Goal: Transaction & Acquisition: Purchase product/service

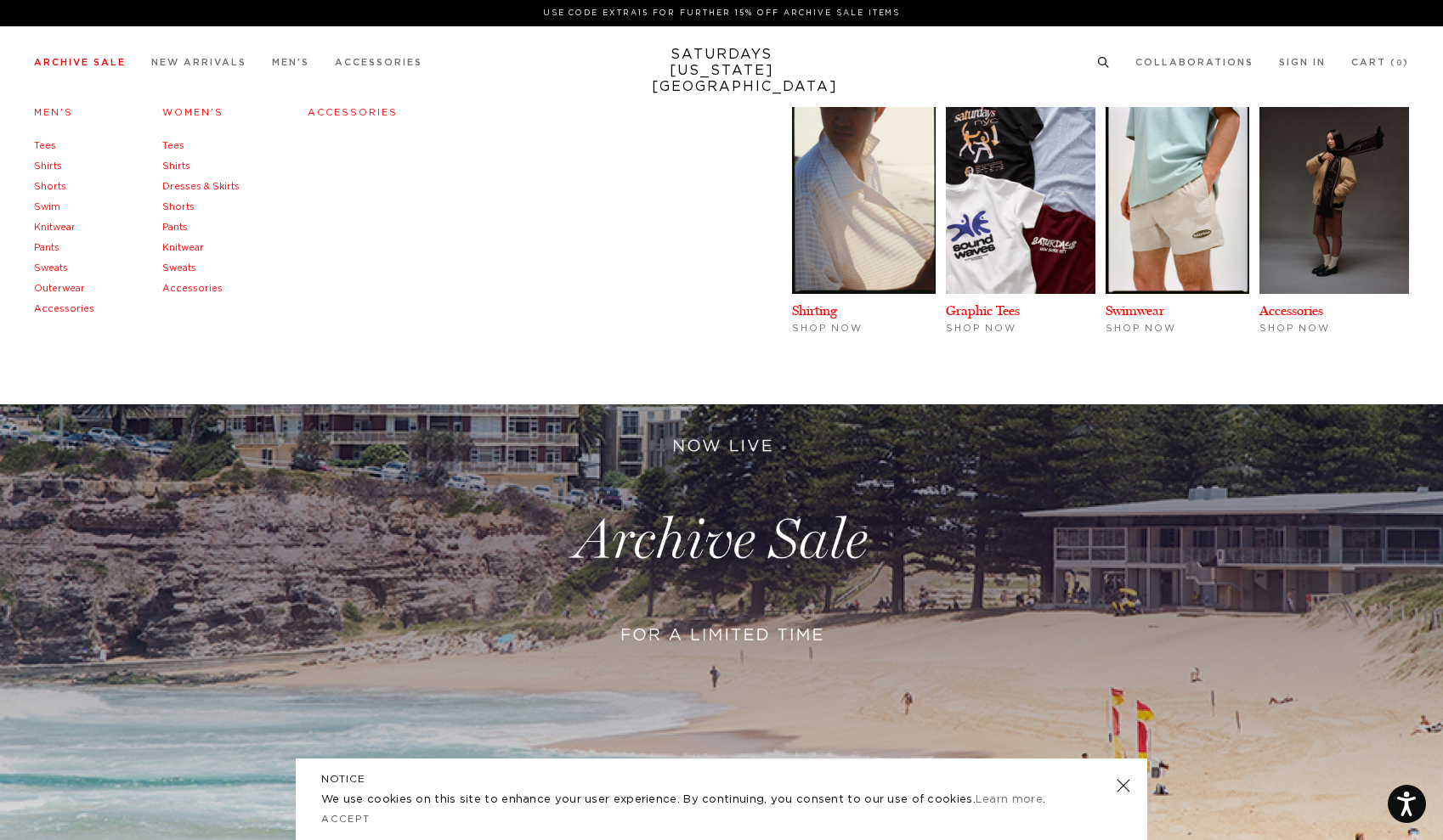
click at [183, 266] on link "Sweats" at bounding box center [179, 268] width 34 height 9
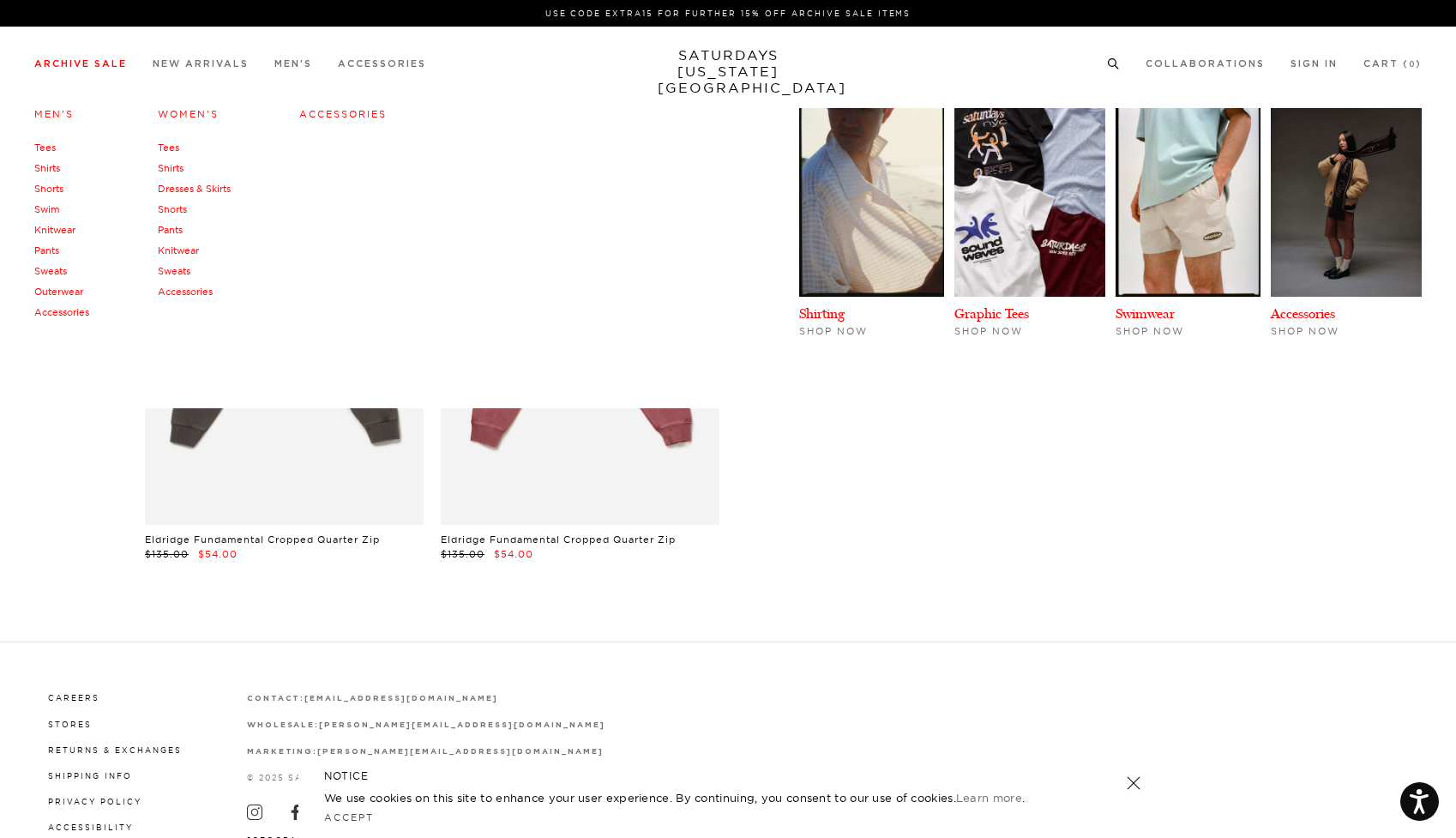
click at [56, 257] on link "Pants" at bounding box center [47, 250] width 25 height 12
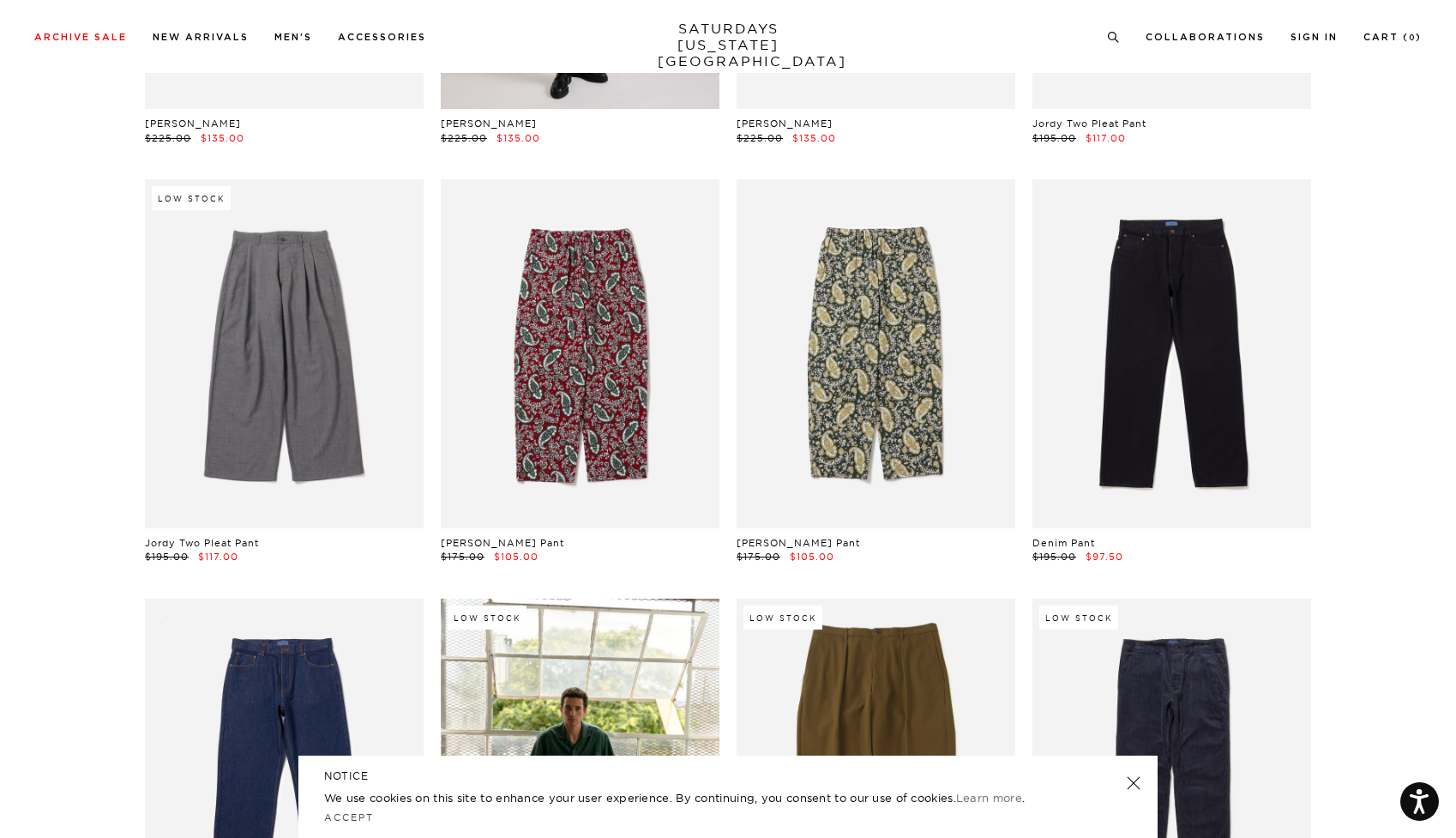
scroll to position [585, 0]
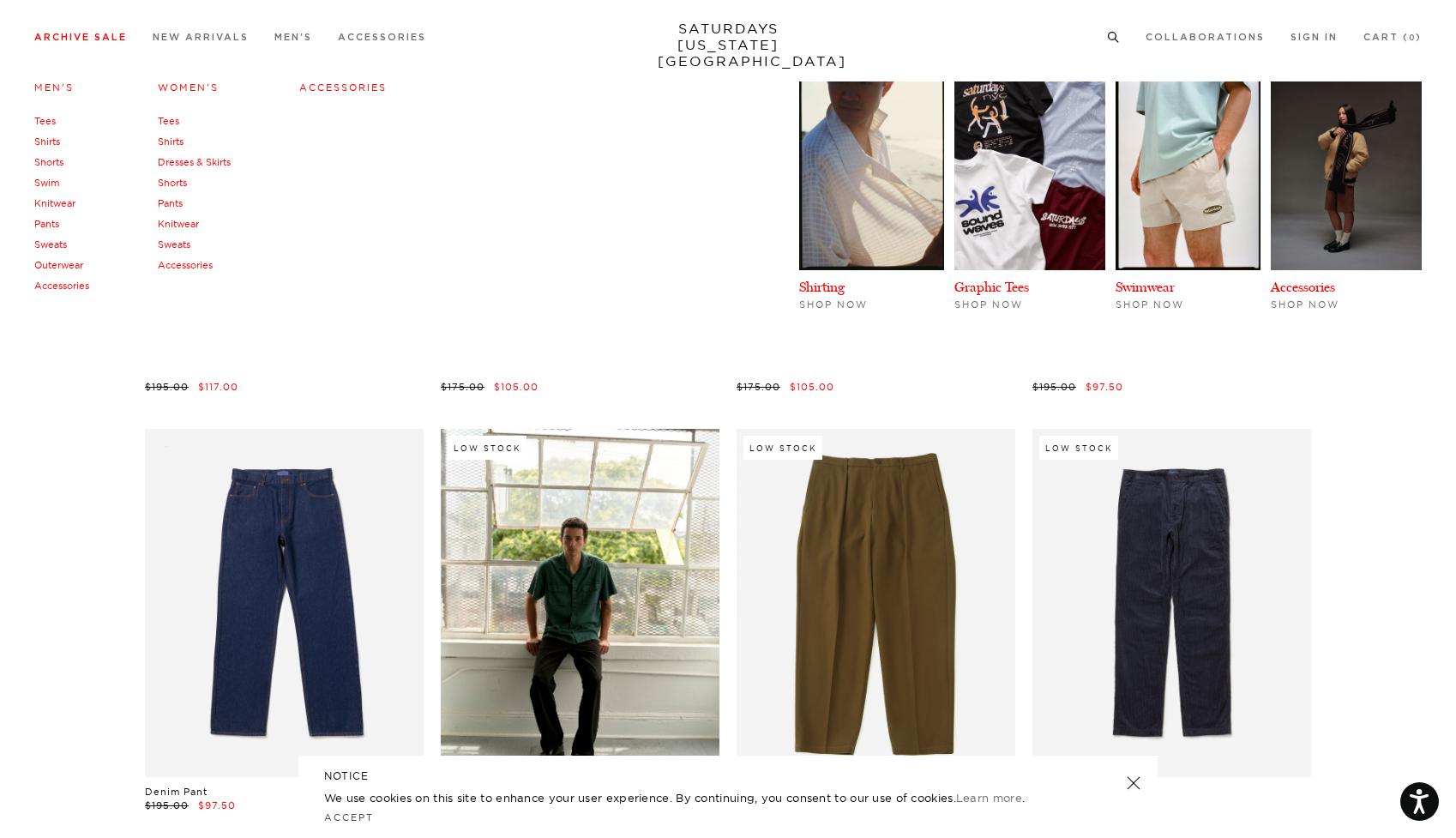
click at [55, 244] on link "Sweats" at bounding box center [51, 244] width 33 height 12
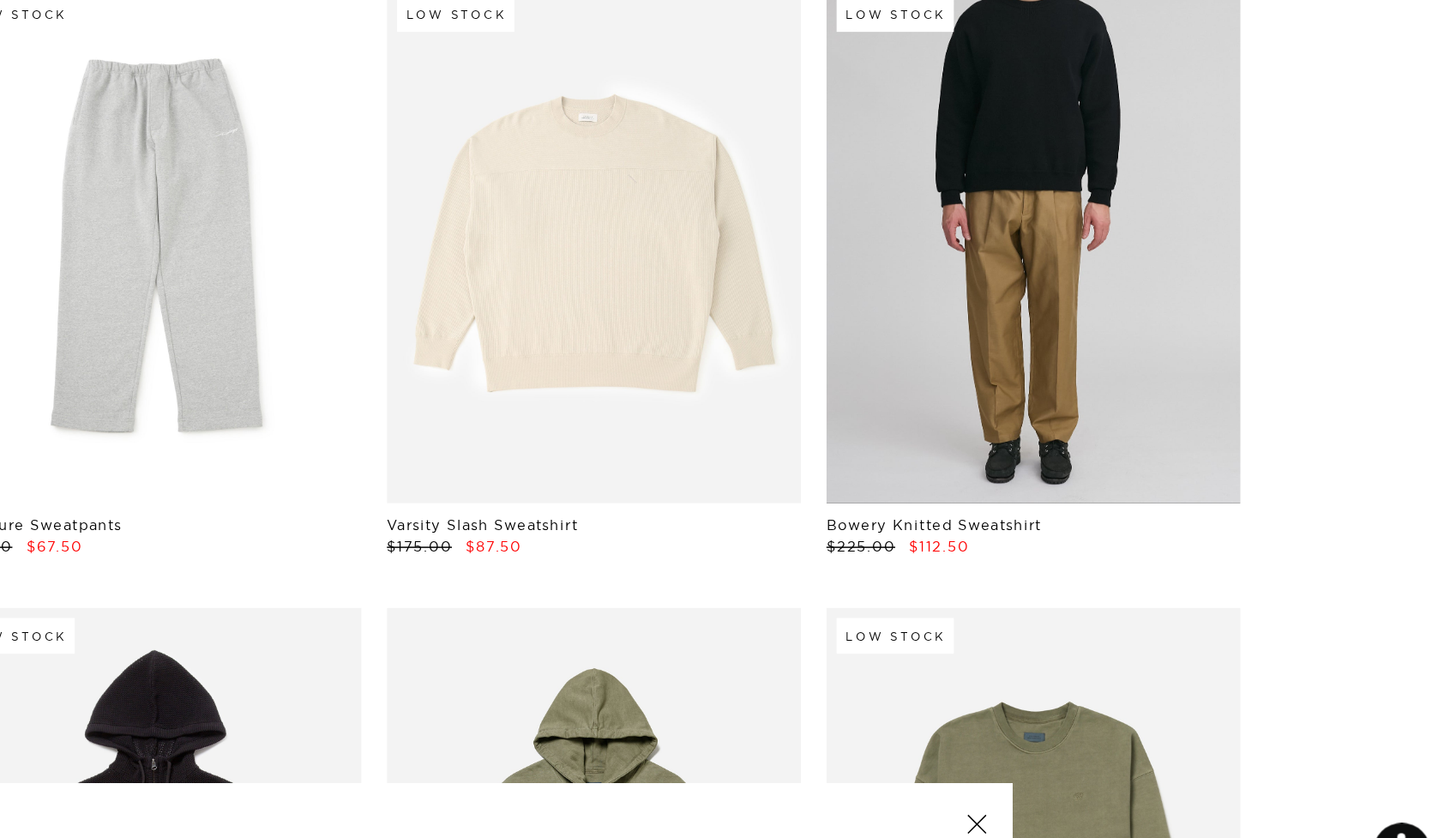
scroll to position [1632, 11]
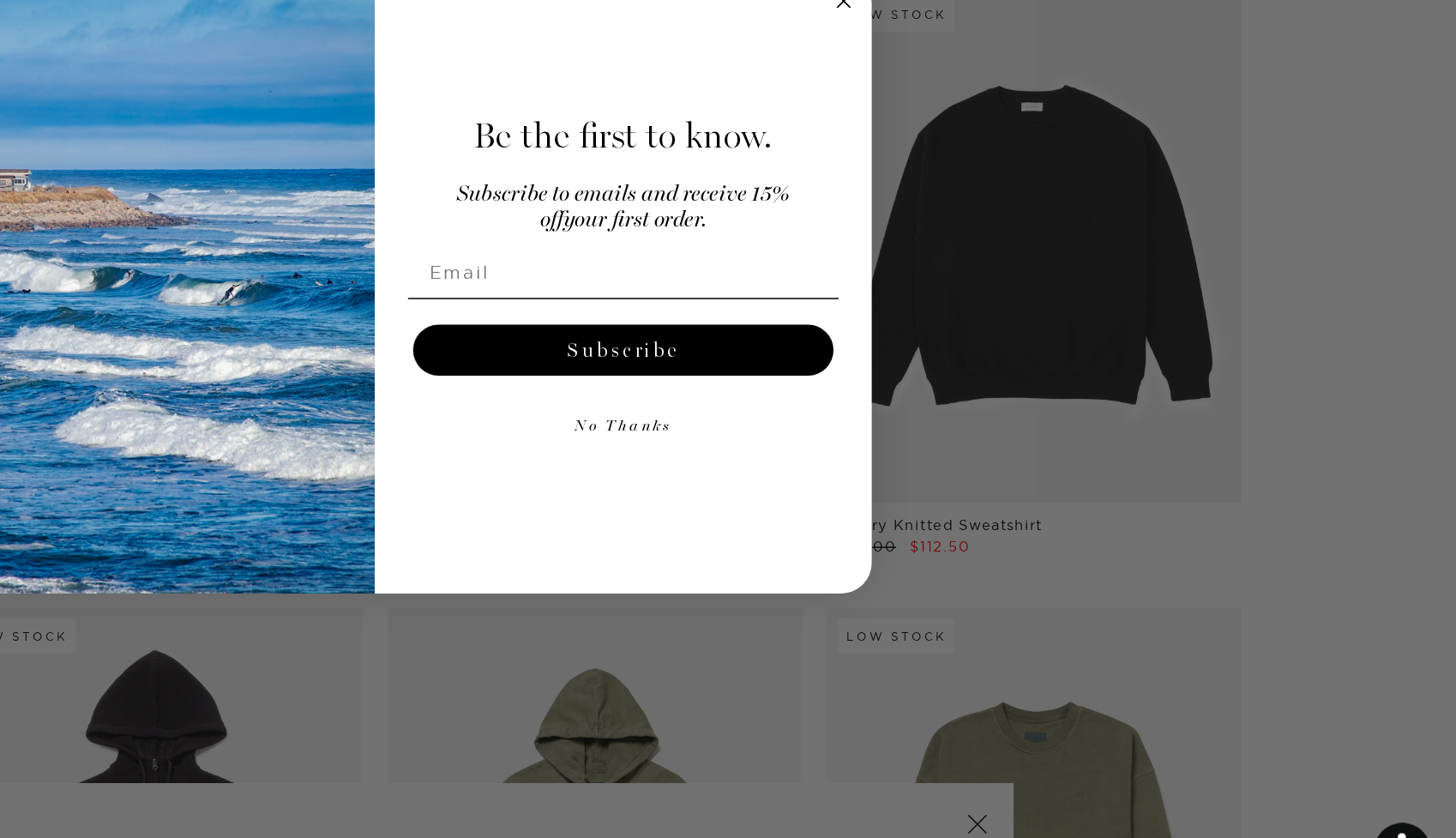
click at [1035, 218] on circle "Close dialog" at bounding box center [1044, 228] width 20 height 20
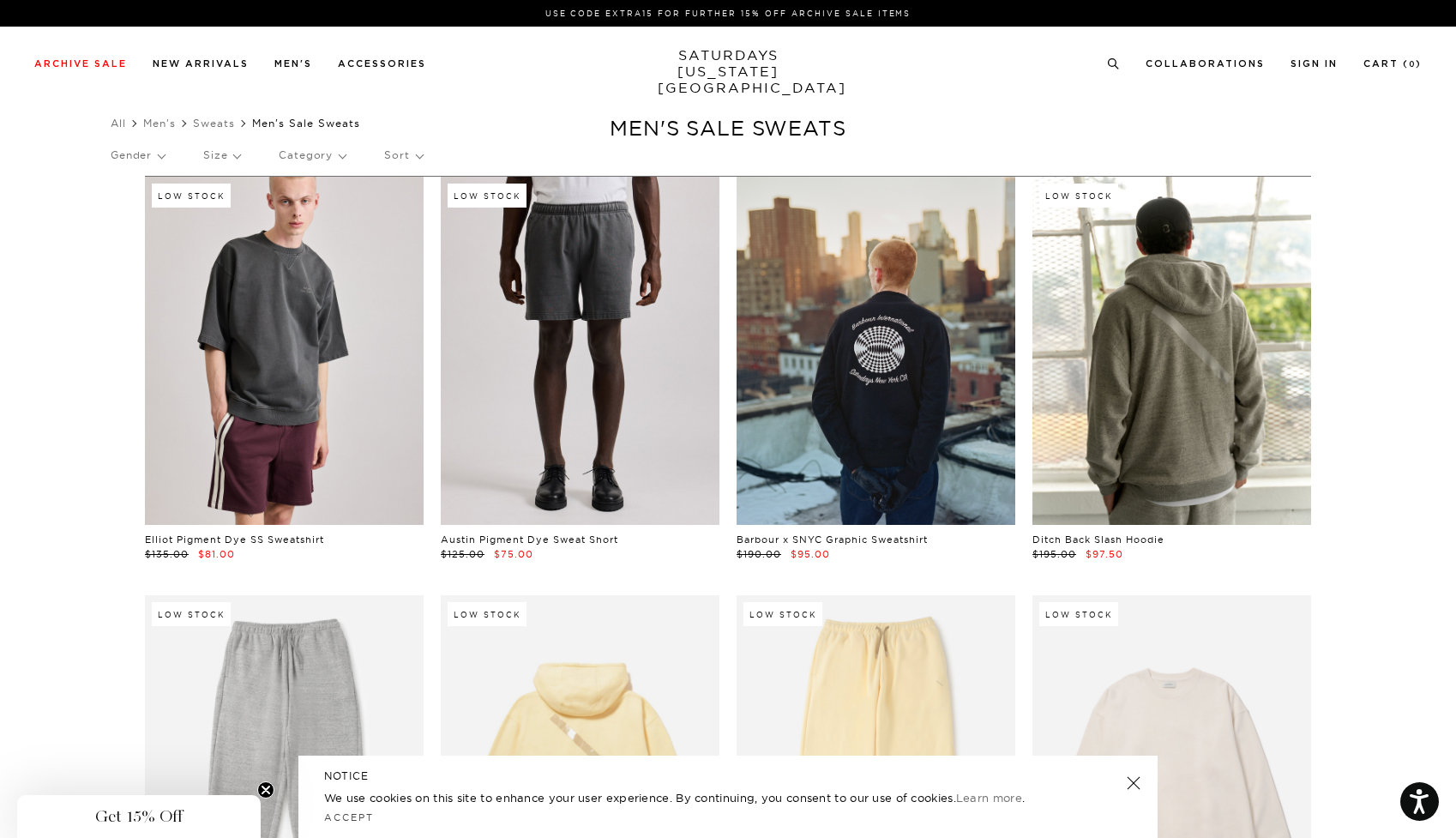
scroll to position [0, 10]
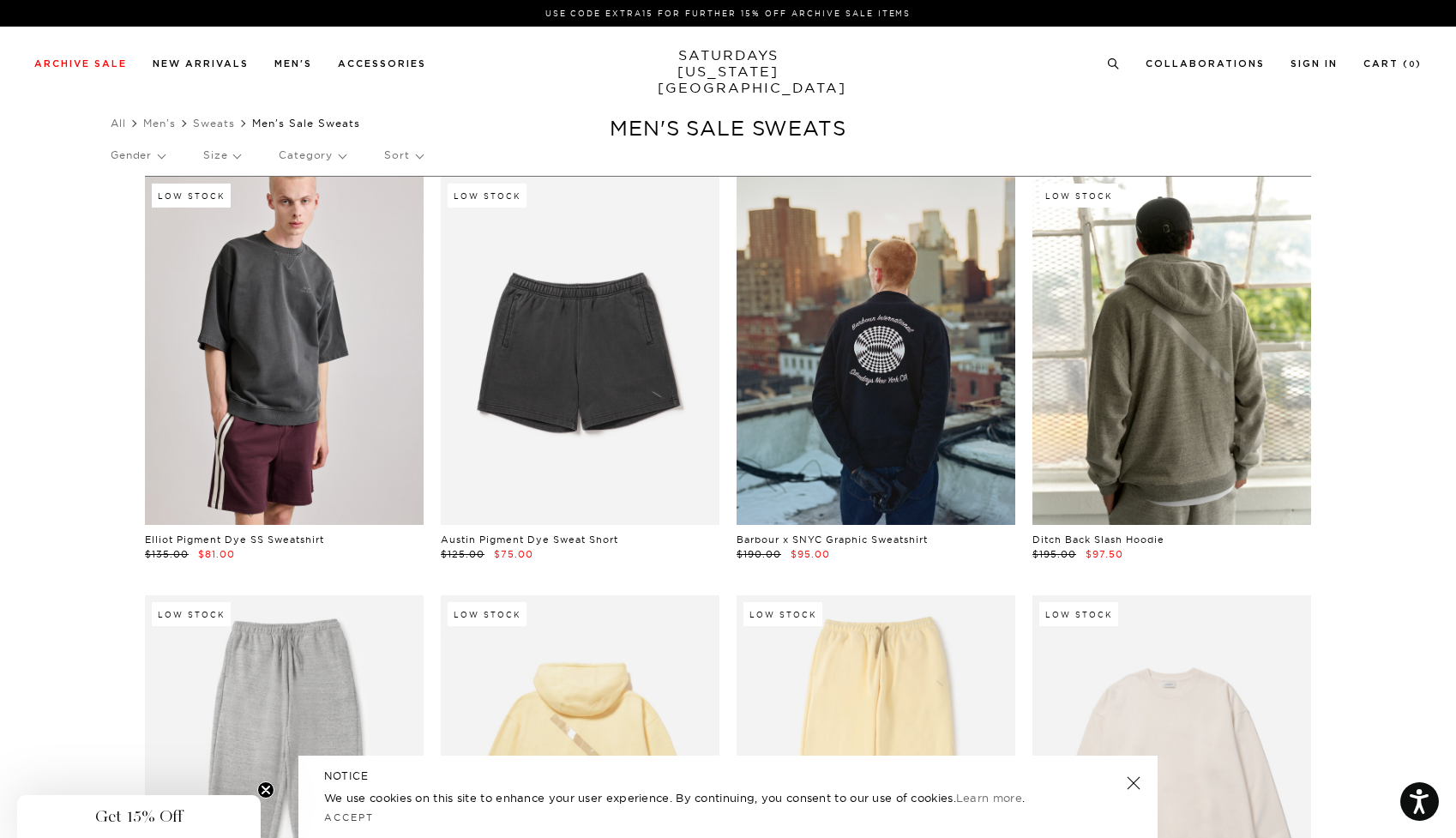
click at [407, 157] on p "Sort" at bounding box center [402, 154] width 37 height 39
click at [421, 258] on p "Price (Lowest-highest)" at bounding box center [449, 259] width 131 height 22
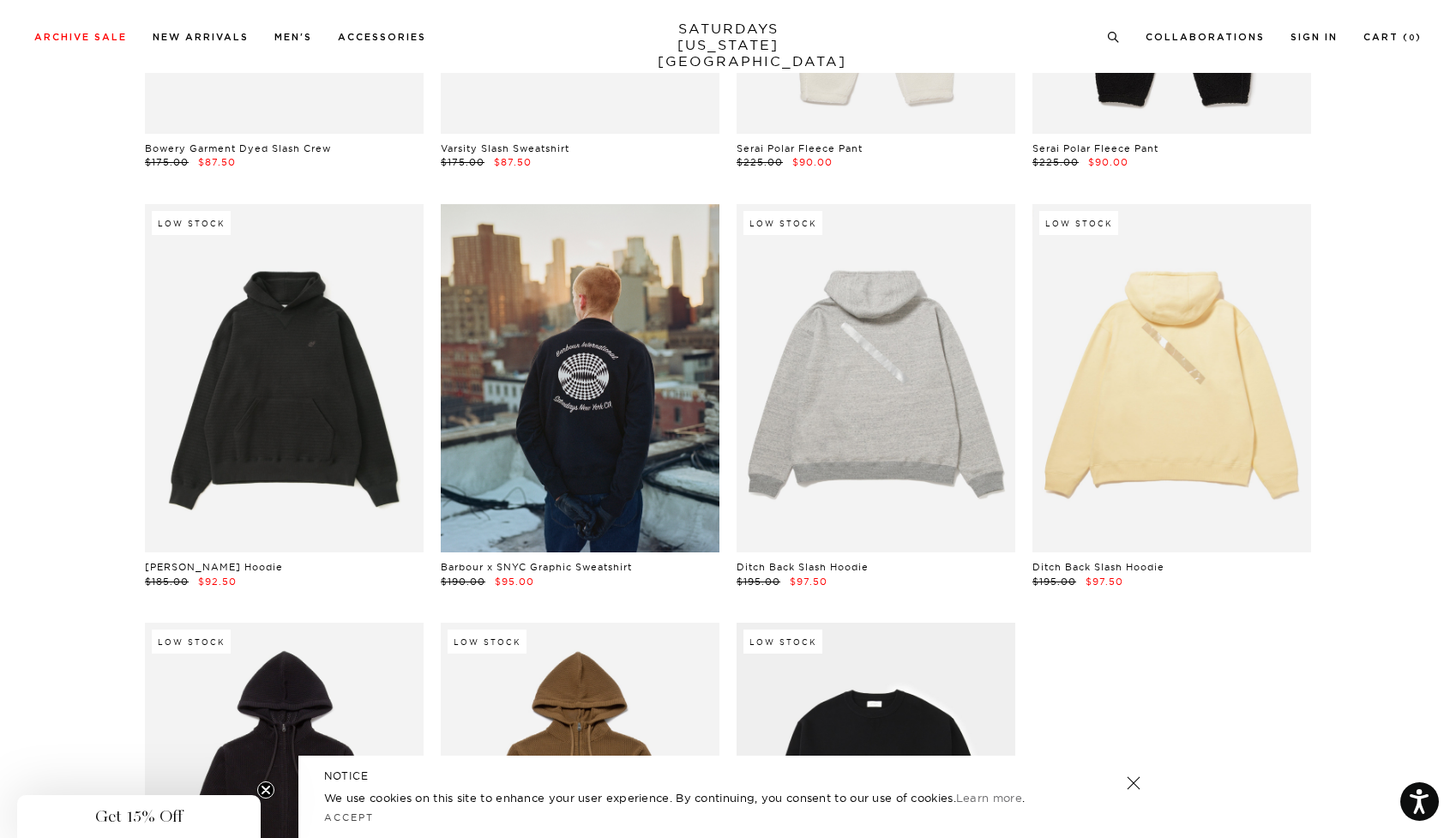
scroll to position [6372, 1]
